Goal: Transaction & Acquisition: Purchase product/service

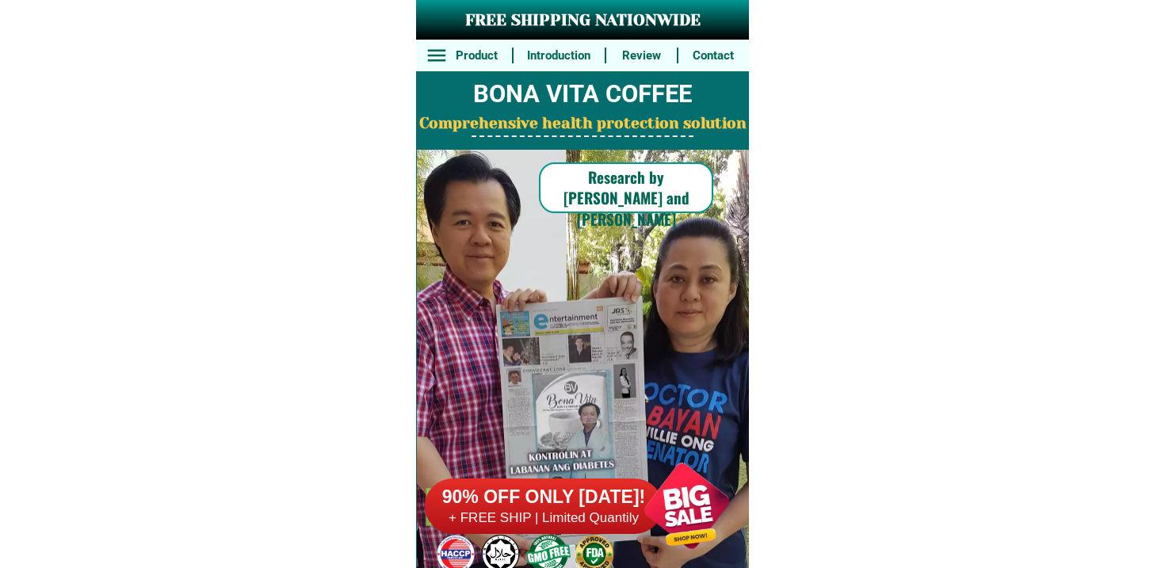
click at [579, 540] on div "90% OFF ONLY [DATE]! + FREE SHIP | Limited Quantily" at bounding box center [587, 506] width 324 height 124
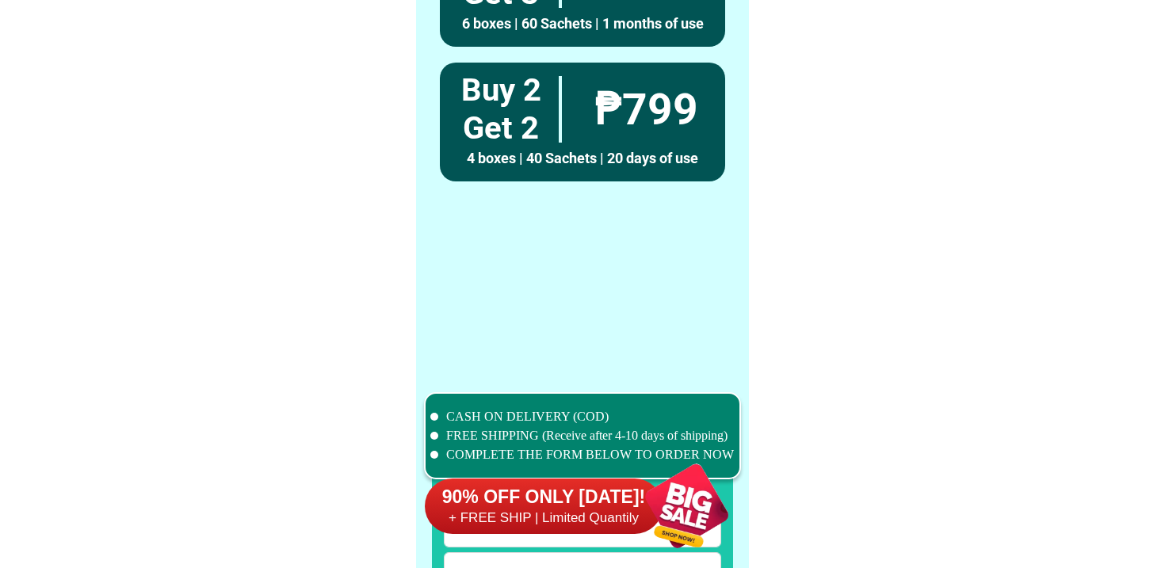
scroll to position [12316, 0]
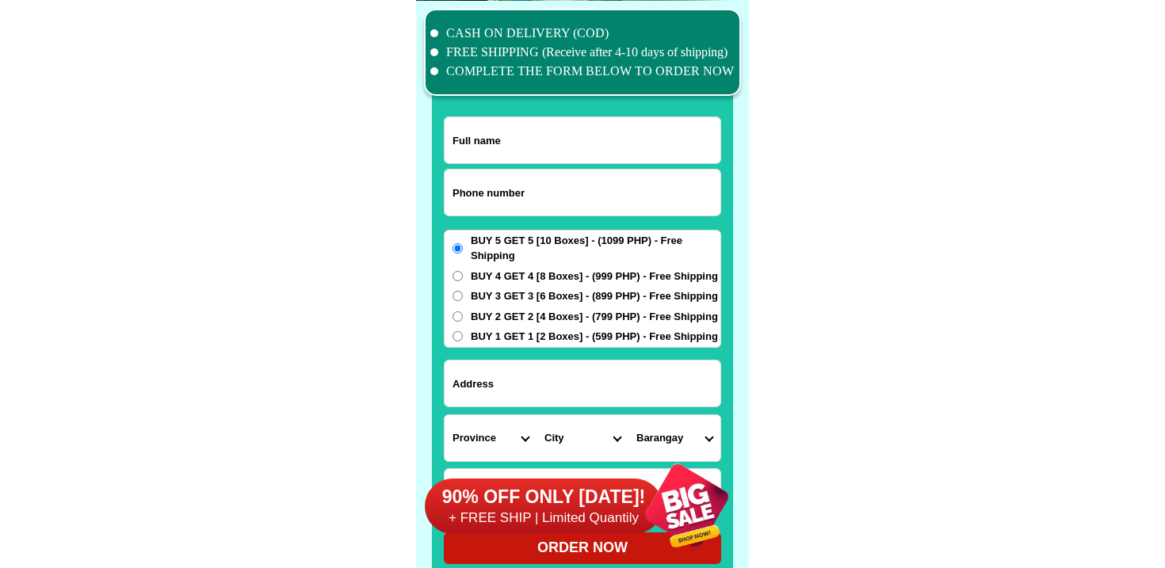
click at [544, 180] on input "Input phone_number" at bounding box center [582, 193] width 276 height 46
paste input "9690114171"
type input "09690114171"
click at [519, 146] on input "Input full_name" at bounding box center [582, 140] width 276 height 46
paste input "[PERSON_NAME] [PERSON_NAME]"
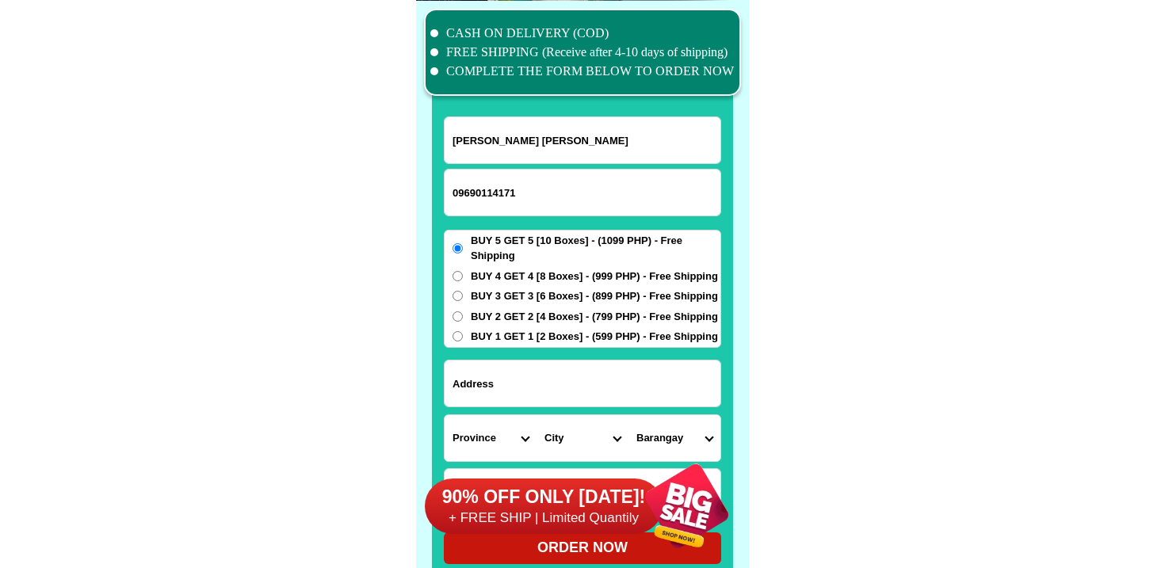
type input "[PERSON_NAME] [PERSON_NAME]"
click at [464, 287] on div "BUY 5 GET 5 [10 Boxes] - (1099 PHP) - Free Shipping BUY 4 GET 4 [8 Boxes] - (99…" at bounding box center [582, 289] width 277 height 118
click at [456, 280] on label "BUY 4 GET 4 [8 Boxes] - (999 PHP) - Free Shipping" at bounding box center [582, 277] width 276 height 16
click at [456, 280] on input "BUY 4 GET 4 [8 Boxes] - (999 PHP) - Free Shipping" at bounding box center [457, 276] width 10 height 10
radio input "true"
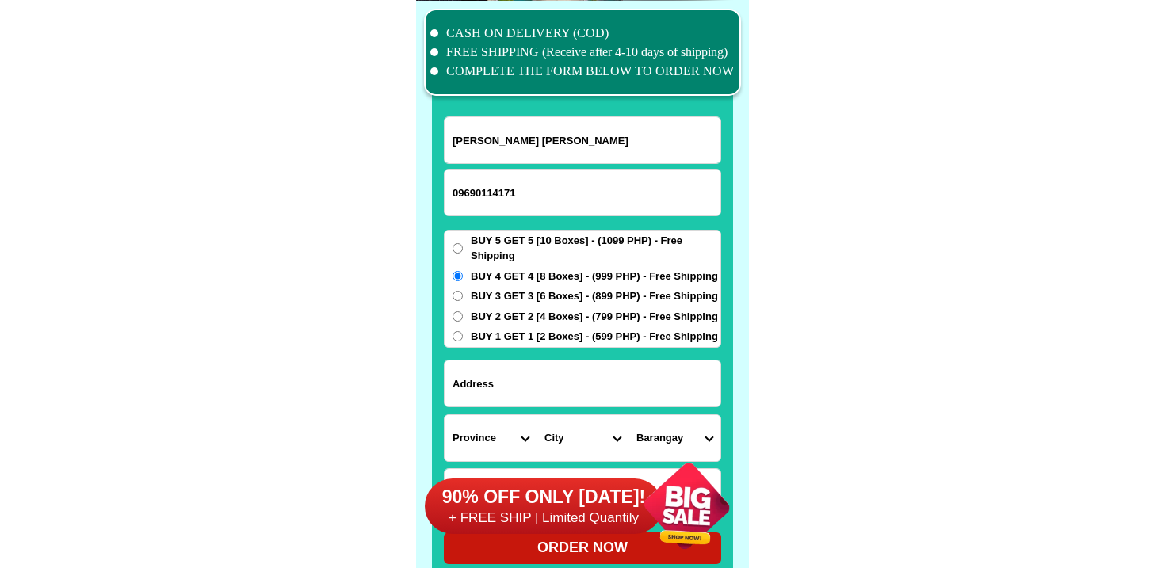
click at [482, 391] on input "Input address" at bounding box center [582, 383] width 276 height 46
paste input "[STREET_ADDRESS]"
type input "[STREET_ADDRESS]"
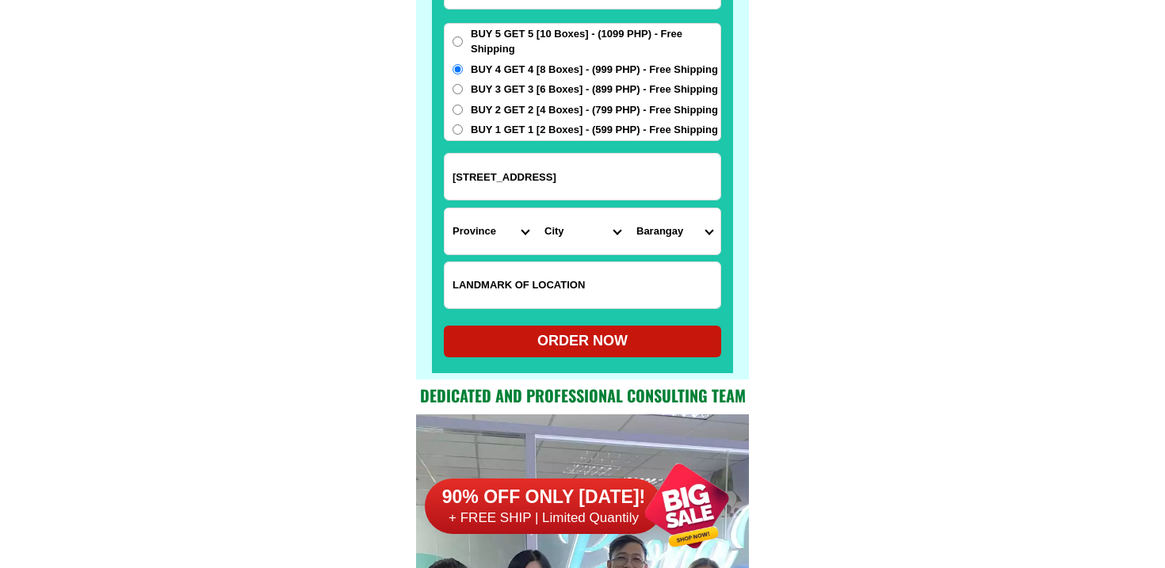
scroll to position [12525, 0]
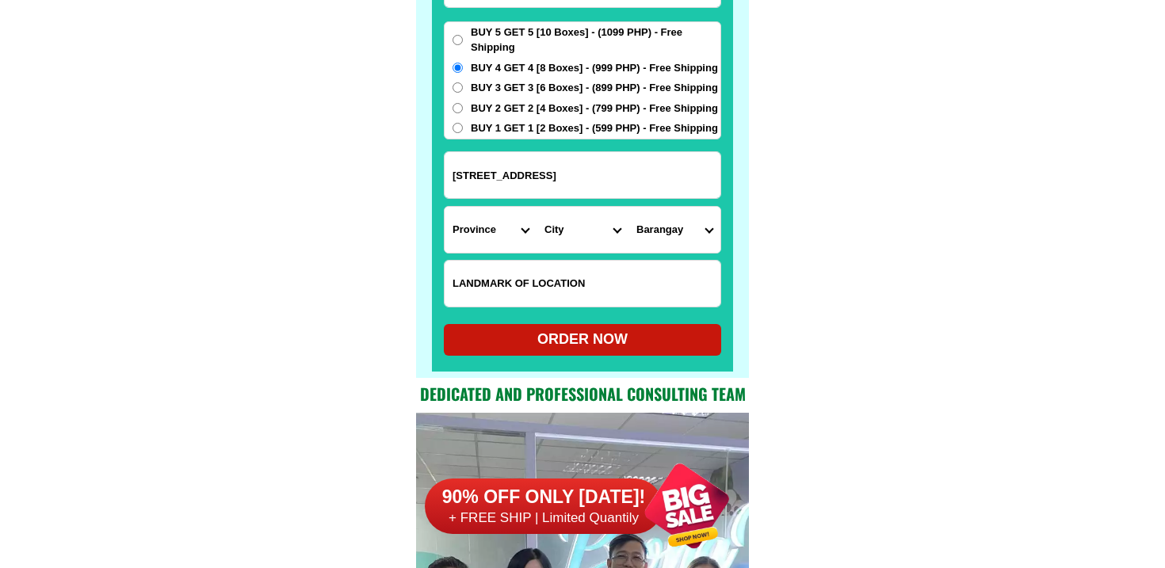
click at [570, 261] on input "Input LANDMARKOFLOCATION" at bounding box center [582, 284] width 276 height 46
type input "v"
paste input "Near [GEOGRAPHIC_DATA] outpost"
type input "Near [GEOGRAPHIC_DATA] outpost"
click at [468, 231] on select "Province [GEOGRAPHIC_DATA] [GEOGRAPHIC_DATA] [GEOGRAPHIC_DATA] [GEOGRAPHIC_DATA…" at bounding box center [490, 230] width 92 height 46
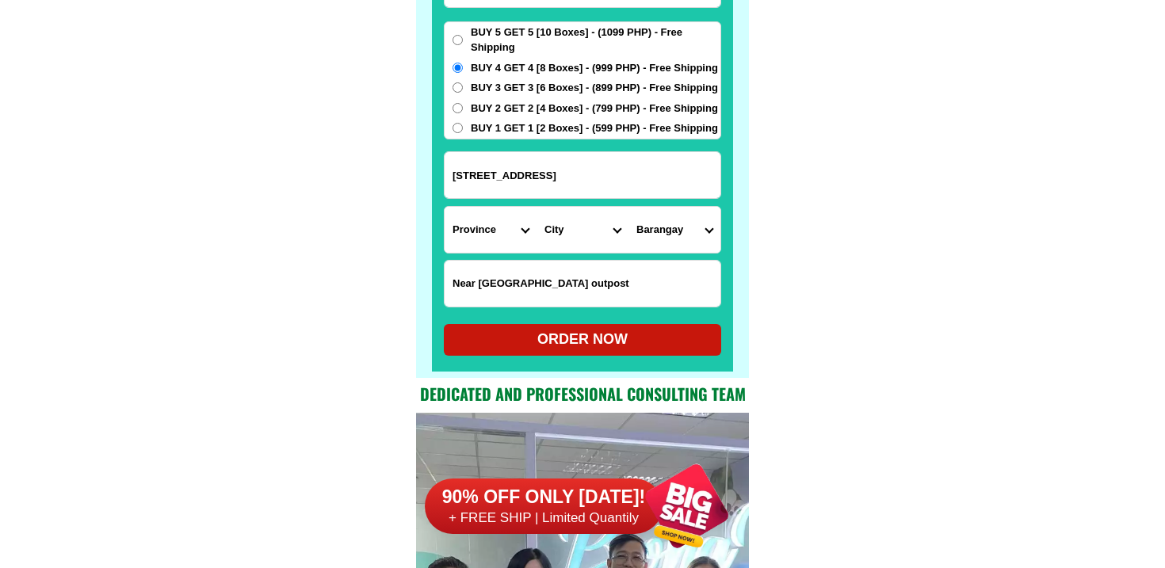
click at [468, 231] on select "Province [GEOGRAPHIC_DATA] [GEOGRAPHIC_DATA] [GEOGRAPHIC_DATA] [GEOGRAPHIC_DATA…" at bounding box center [490, 230] width 92 height 46
select select "63_32"
click at [444, 207] on select "Province [GEOGRAPHIC_DATA] [GEOGRAPHIC_DATA] [GEOGRAPHIC_DATA] [GEOGRAPHIC_DATA…" at bounding box center [490, 230] width 92 height 46
click at [570, 225] on select "City Agoo Aringay Bacnotan Bagulin Balaoan [PERSON_NAME] [GEOGRAPHIC_DATA] Caba…" at bounding box center [582, 230] width 92 height 46
select select "63_324644"
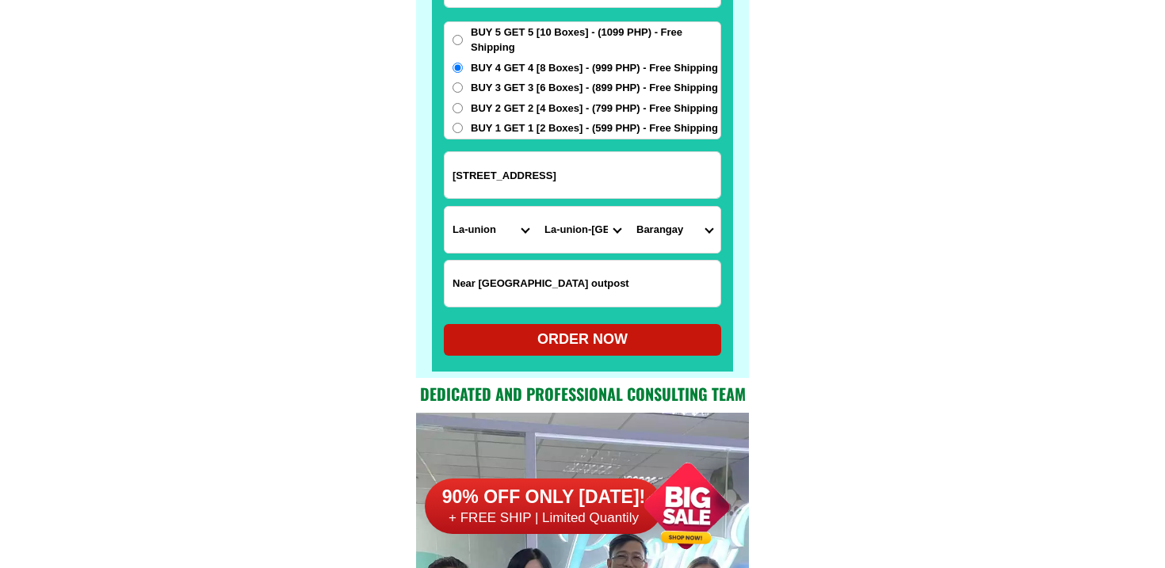
click at [536, 207] on select "City Agoo Aringay Bacnotan Bagulin Balaoan [PERSON_NAME] [GEOGRAPHIC_DATA] Caba…" at bounding box center [582, 230] width 92 height 46
click at [667, 246] on select "Barangay Abut Apaleng Bacsil Bangbangolan Bangcusay Barangay i (pob.) [GEOGRAPH…" at bounding box center [674, 230] width 92 height 46
select select "63_32464439962"
click at [628, 207] on select "Barangay Abut Apaleng Bacsil Bangbangolan Bangcusay Barangay i (pob.) [GEOGRAPH…" at bounding box center [674, 230] width 92 height 46
click at [643, 222] on select "Barangay Abut Apaleng Bacsil Bangbangolan Bangcusay Barangay i (pob.) [GEOGRAPH…" at bounding box center [674, 230] width 92 height 46
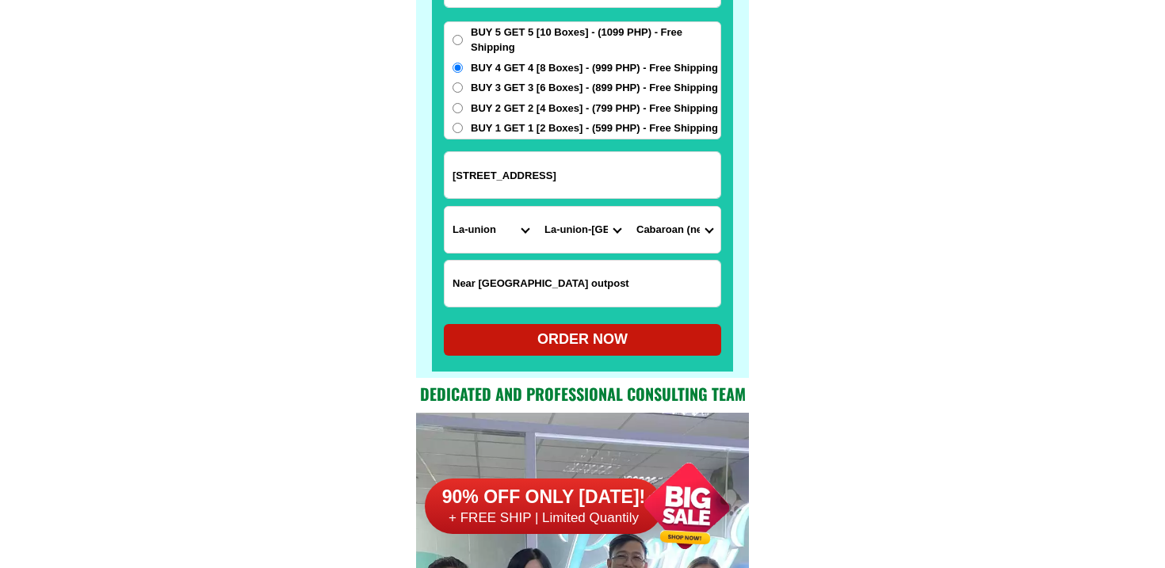
click at [584, 320] on form "[PERSON_NAME] [PERSON_NAME] 09690114171 ORDER NOW 248 [GEOGRAPHIC_DATA] [GEOGRA…" at bounding box center [582, 132] width 277 height 448
click at [584, 343] on div "ORDER NOW" at bounding box center [582, 339] width 277 height 21
type input "[PERSON_NAME] [PERSON_NAME]"
type input "[STREET_ADDRESS]"
type input "Near [GEOGRAPHIC_DATA] outpost"
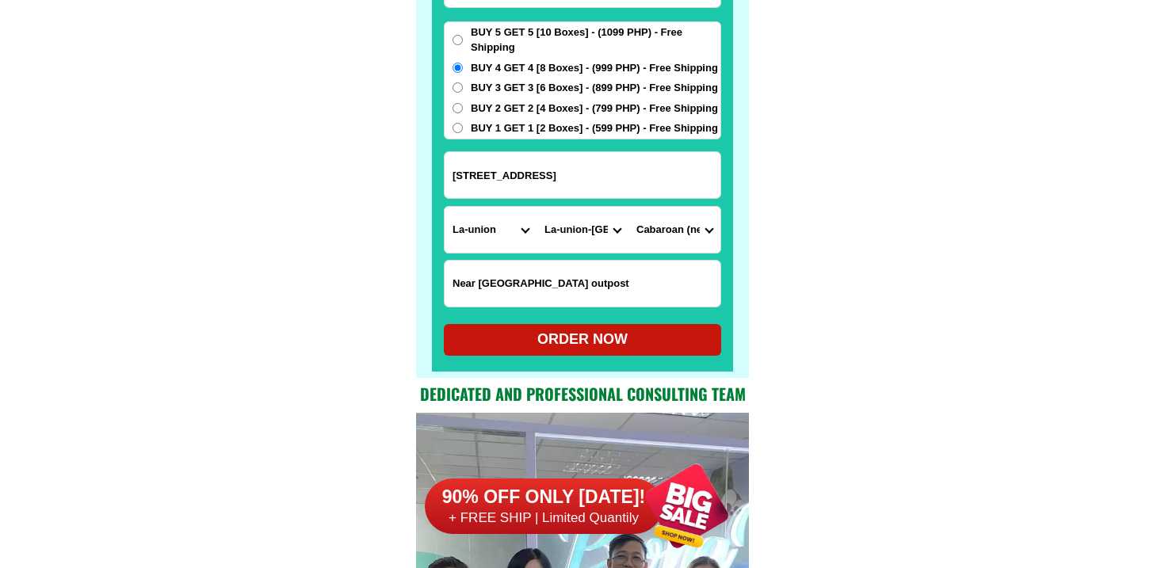
radio input "true"
